Goal: Information Seeking & Learning: Learn about a topic

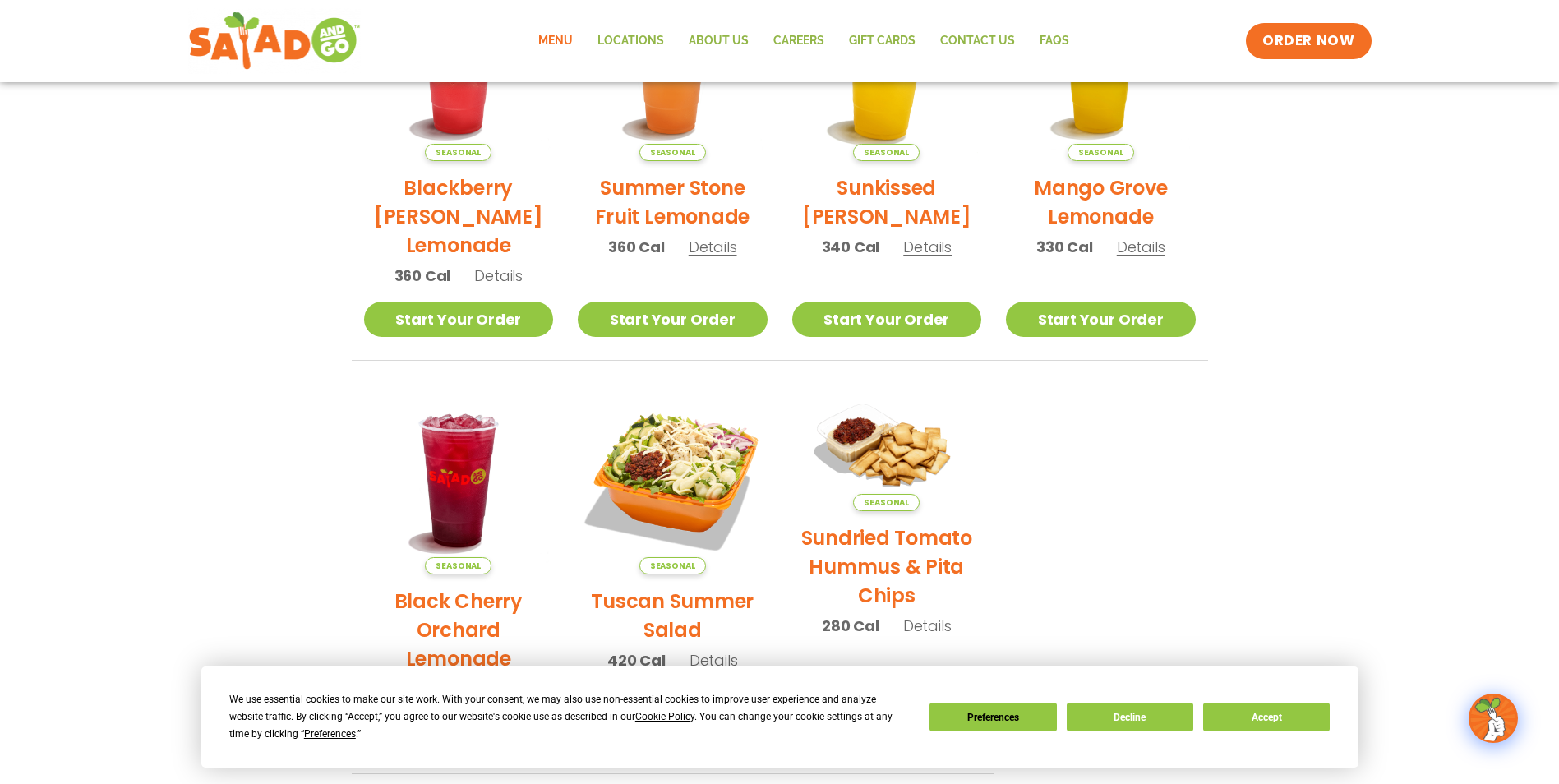
scroll to position [821, 0]
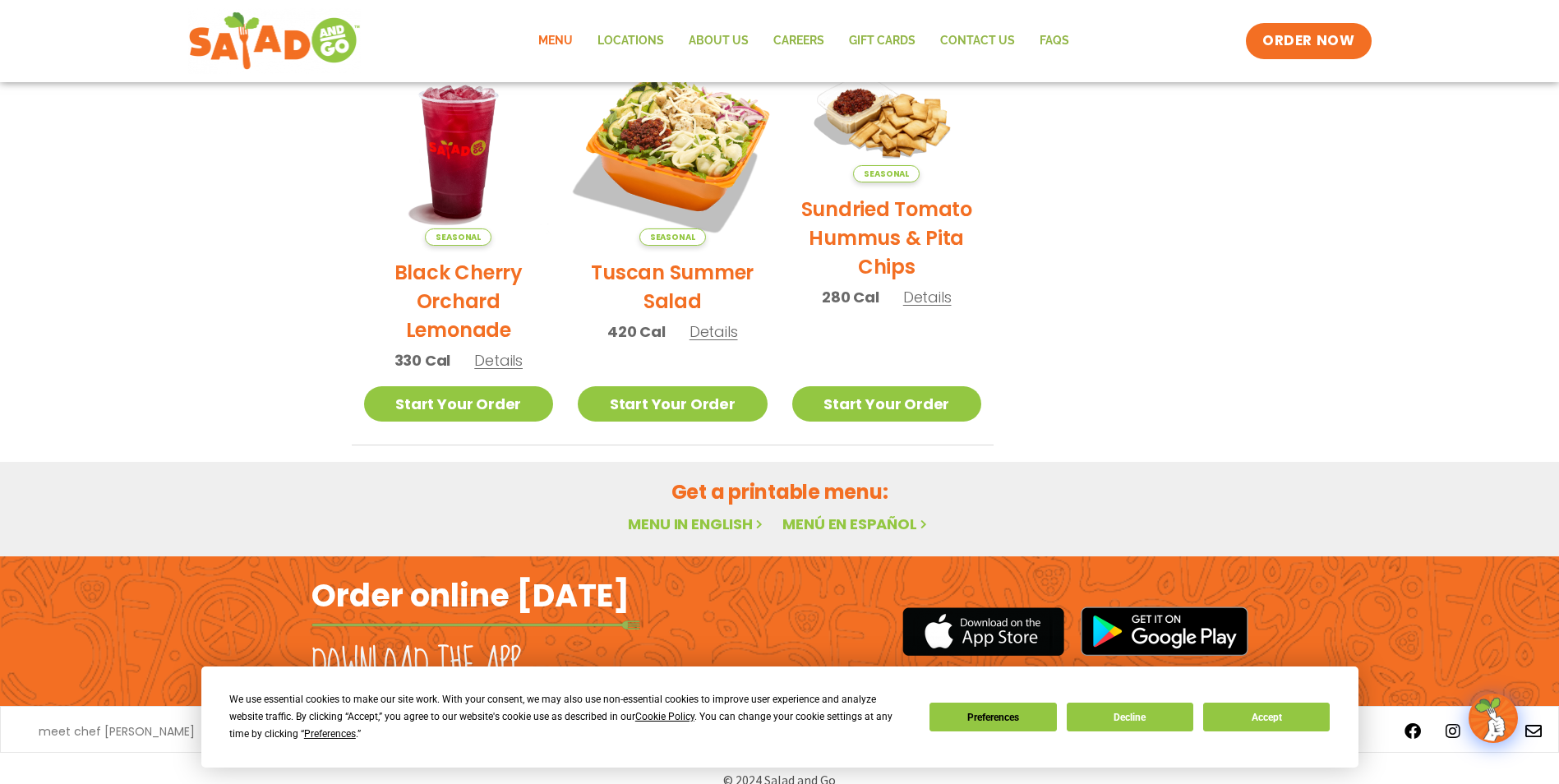
click at [707, 145] on img at bounding box center [672, 150] width 223 height 223
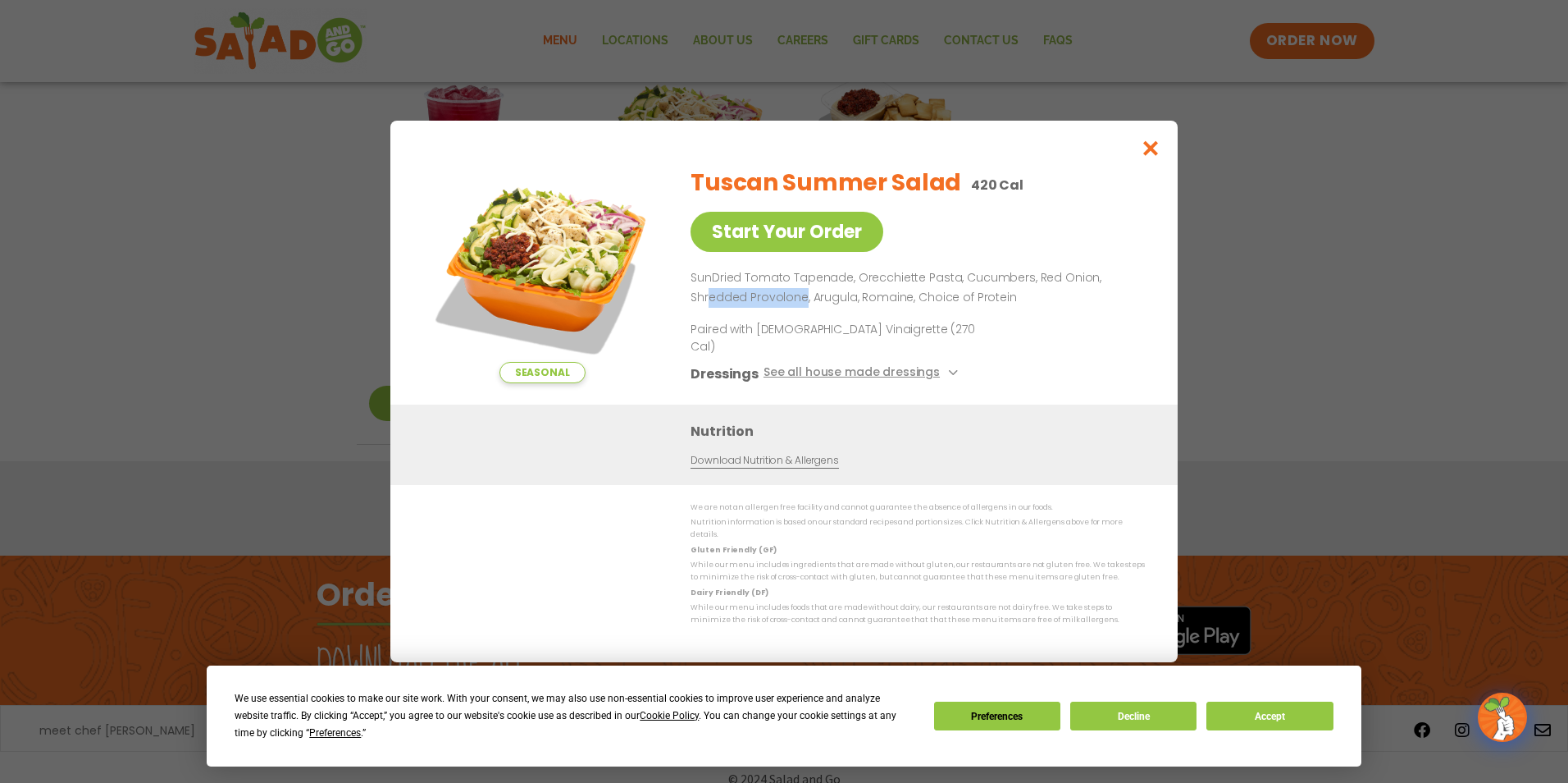
drag, startPoint x: 711, startPoint y: 310, endPoint x: 803, endPoint y: 306, distance: 92.1
click at [803, 306] on p "SunDried Tomato Tapenade, Orecchiette Pasta, Cucumbers, Red Onion, Shredded Pro…" at bounding box center [914, 287] width 448 height 39
drag, startPoint x: 803, startPoint y: 306, endPoint x: 731, endPoint y: 319, distance: 73.2
click at [731, 307] on p "SunDried Tomato Tapenade, Orecchiette Pasta, Cucumbers, Red Onion, Shredded Pro…" at bounding box center [914, 287] width 448 height 39
drag, startPoint x: 916, startPoint y: 309, endPoint x: 995, endPoint y: 318, distance: 79.5
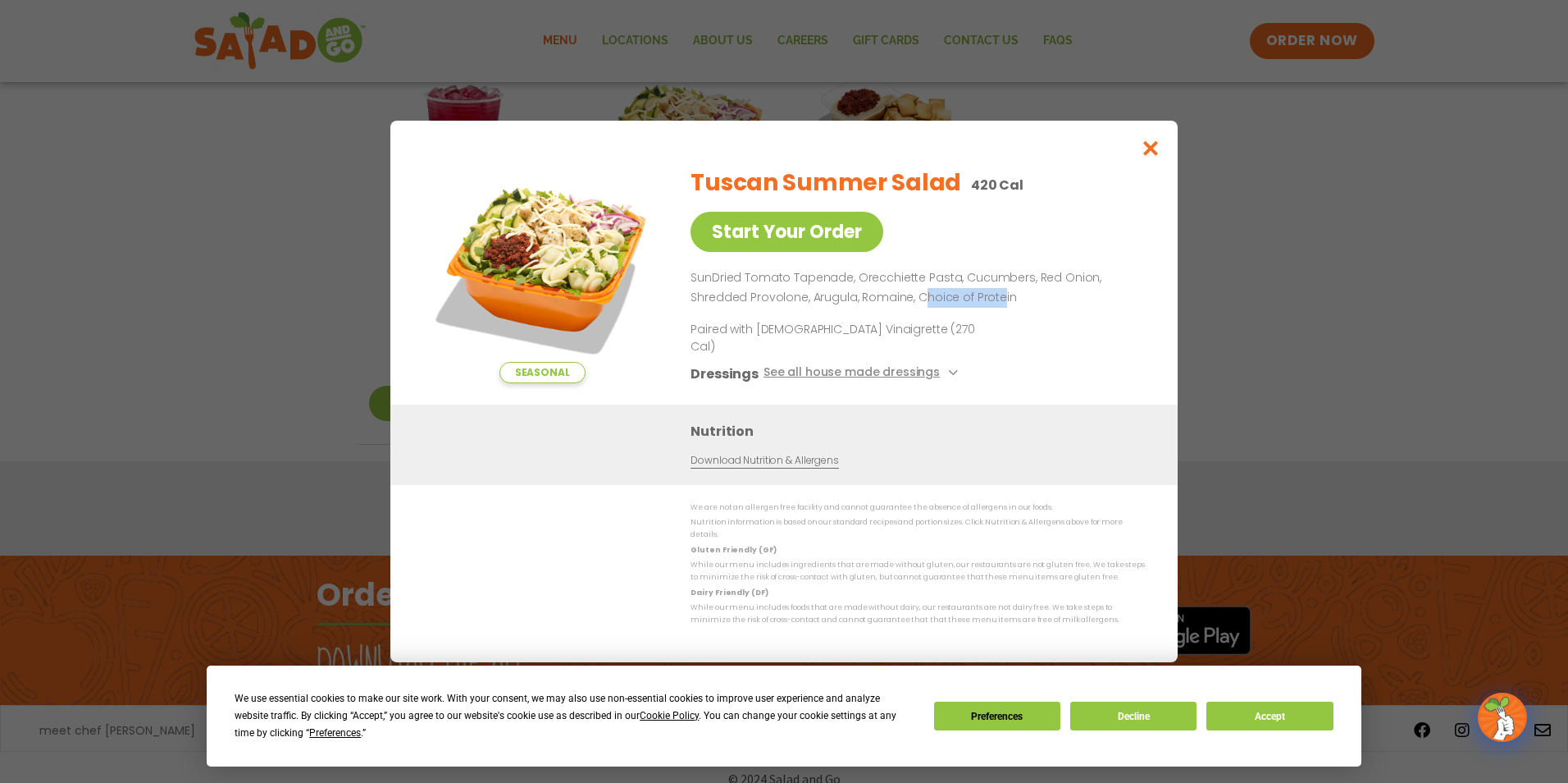
click at [996, 307] on p "SunDried Tomato Tapenade, Orecchiette Pasta, Cucumbers, Red Onion, Shredded Pro…" at bounding box center [914, 287] width 448 height 39
click at [1264, 718] on button "Accept" at bounding box center [1269, 717] width 126 height 29
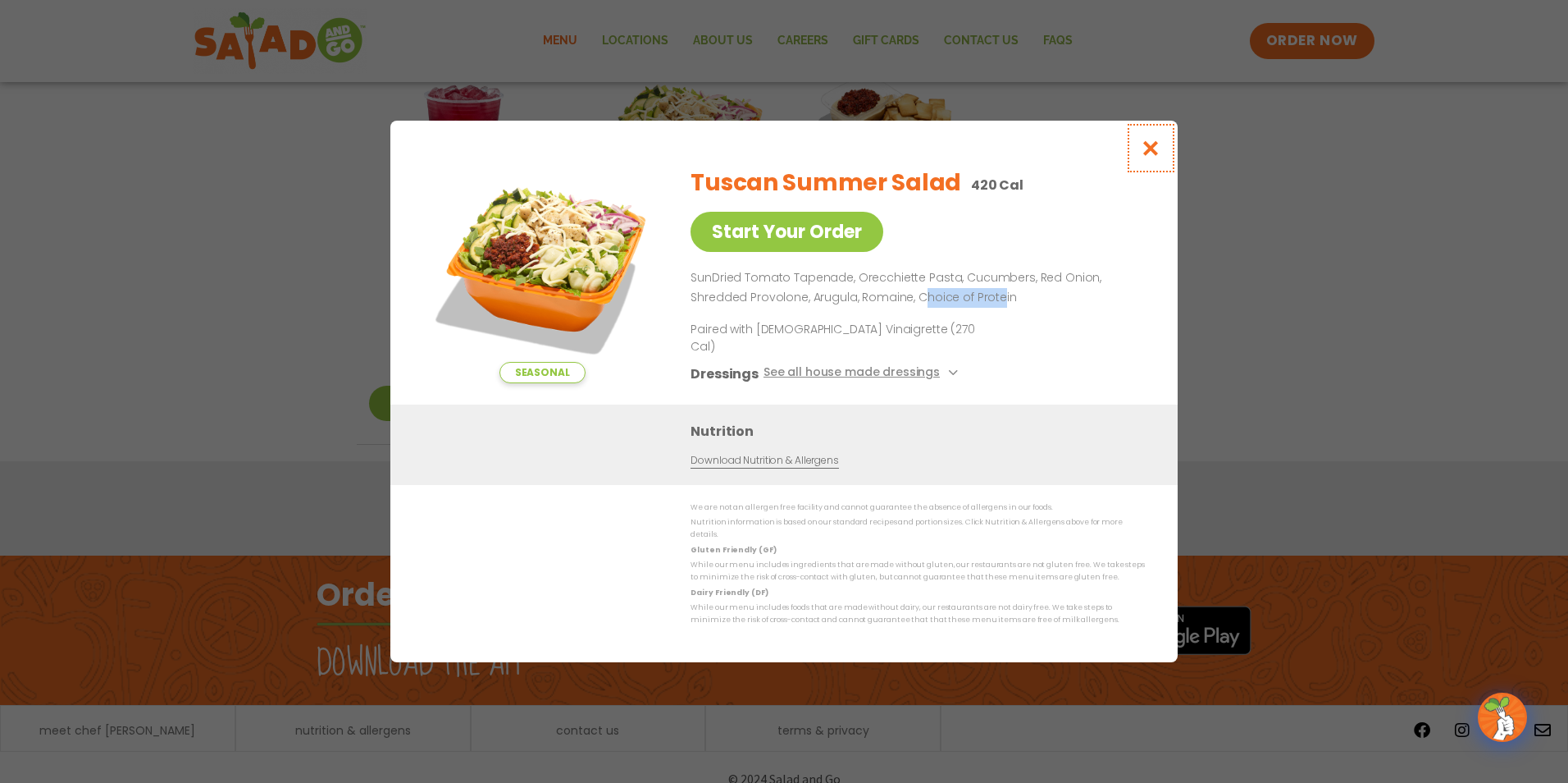
click at [1144, 156] on icon "Close modal" at bounding box center [1151, 147] width 21 height 17
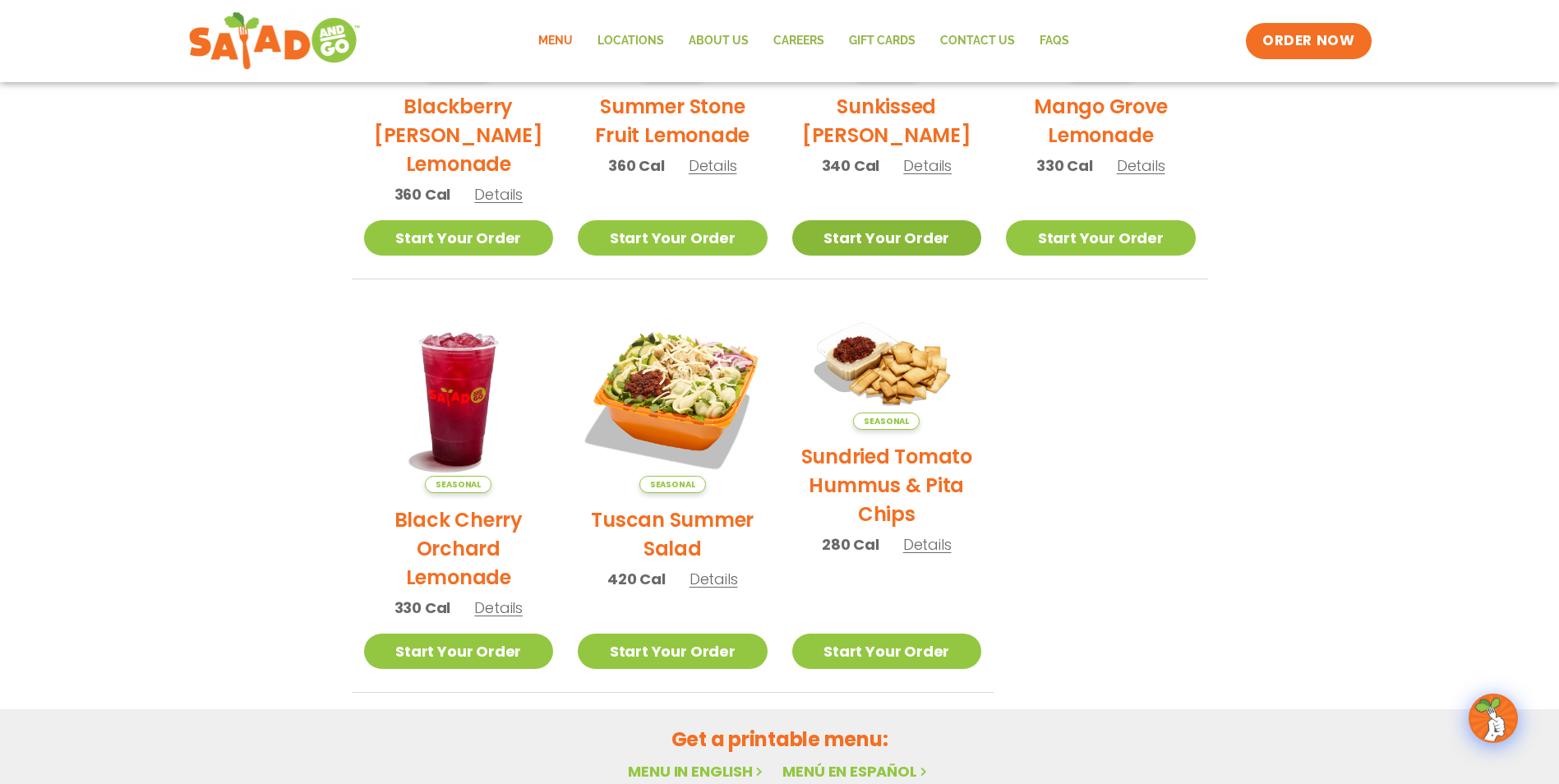
scroll to position [484, 0]
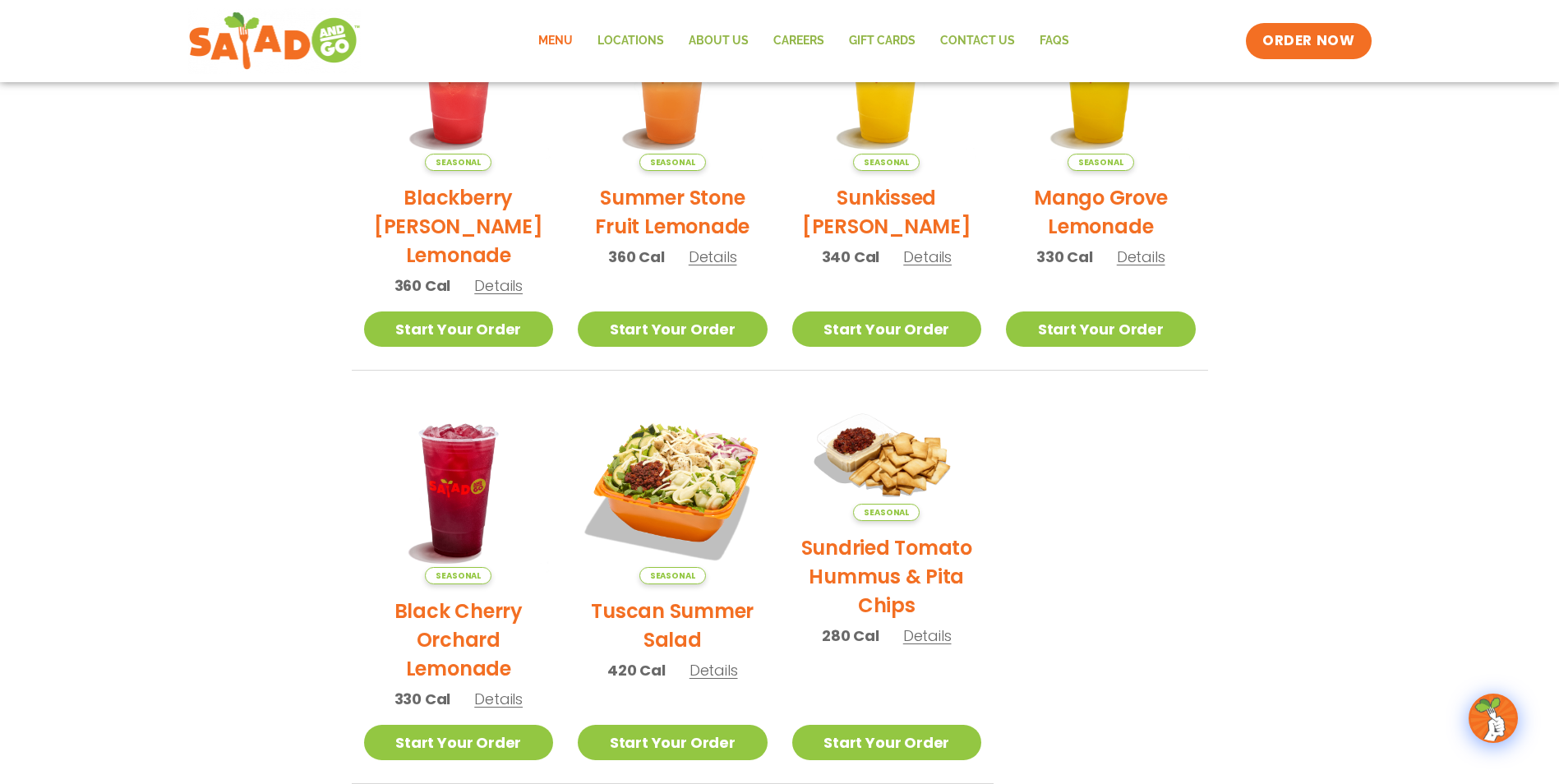
click at [572, 39] on link "Menu" at bounding box center [555, 41] width 59 height 38
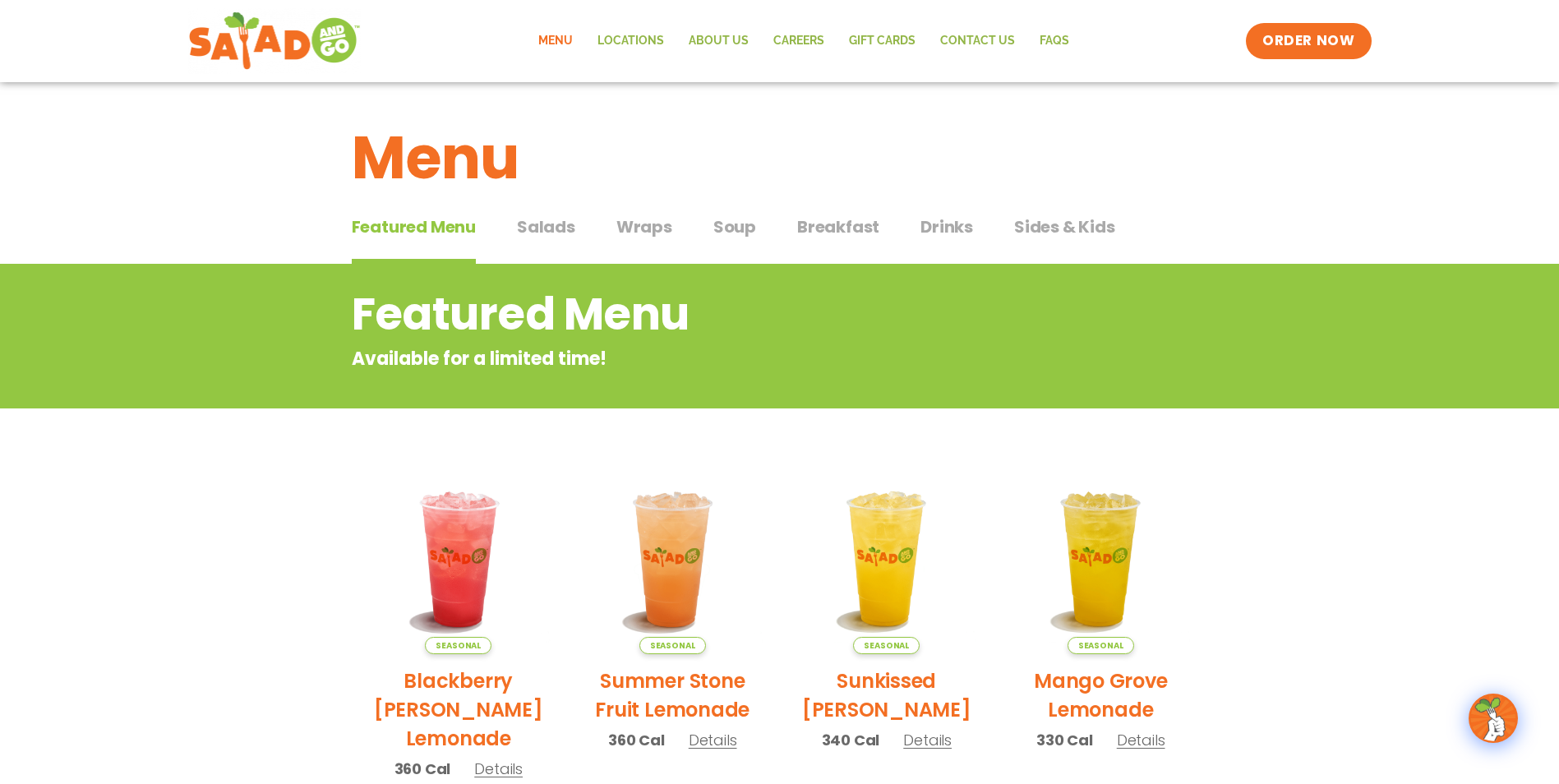
click at [552, 216] on span "Salads" at bounding box center [546, 227] width 58 height 25
click at [554, 38] on link "Menu" at bounding box center [555, 41] width 59 height 38
click at [669, 229] on span "Wraps" at bounding box center [644, 227] width 56 height 25
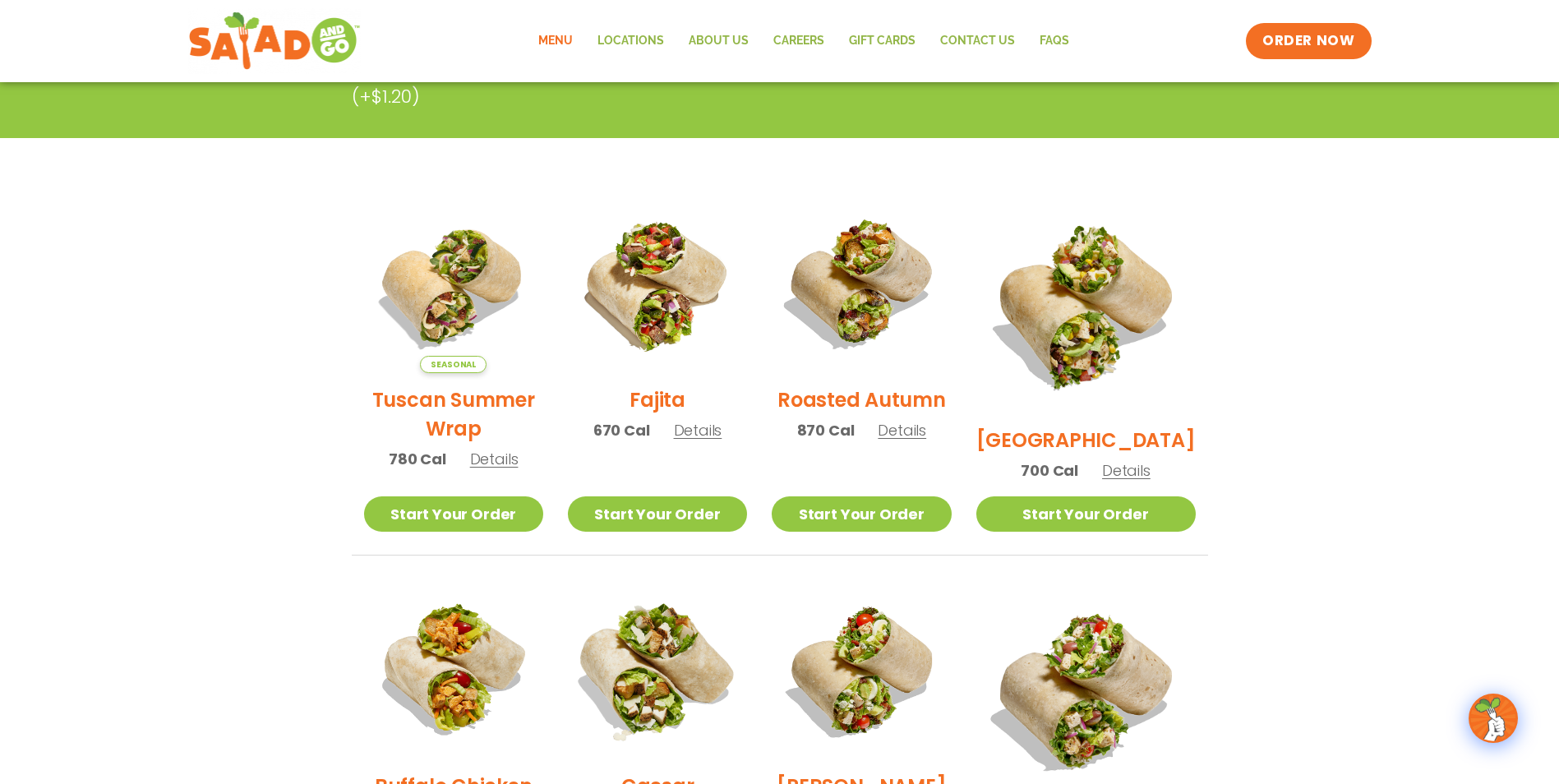
scroll to position [247, 0]
